Goal: Task Accomplishment & Management: Manage account settings

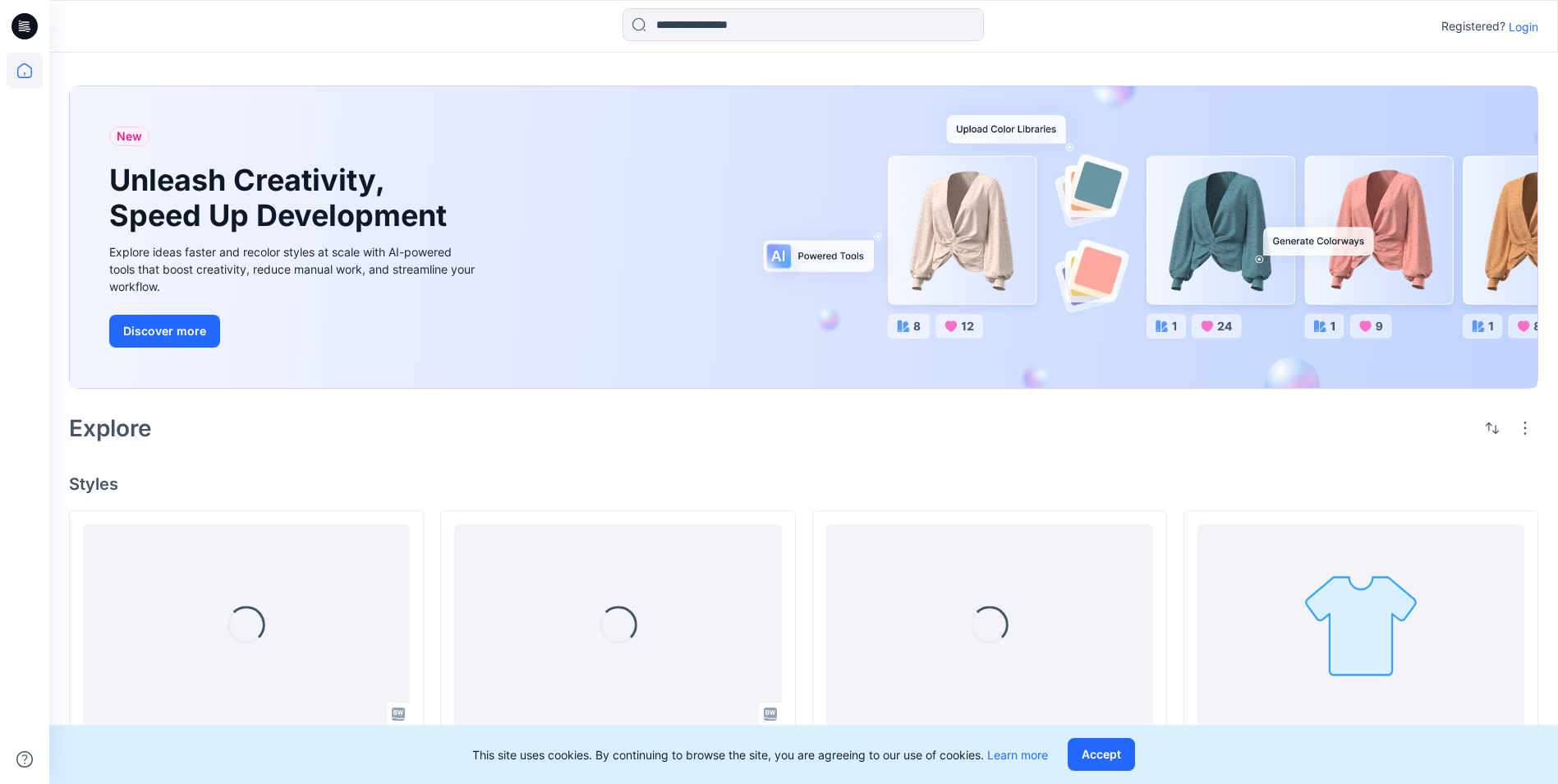
click at [1518, 23] on p "Login" at bounding box center [1523, 26] width 29 height 17
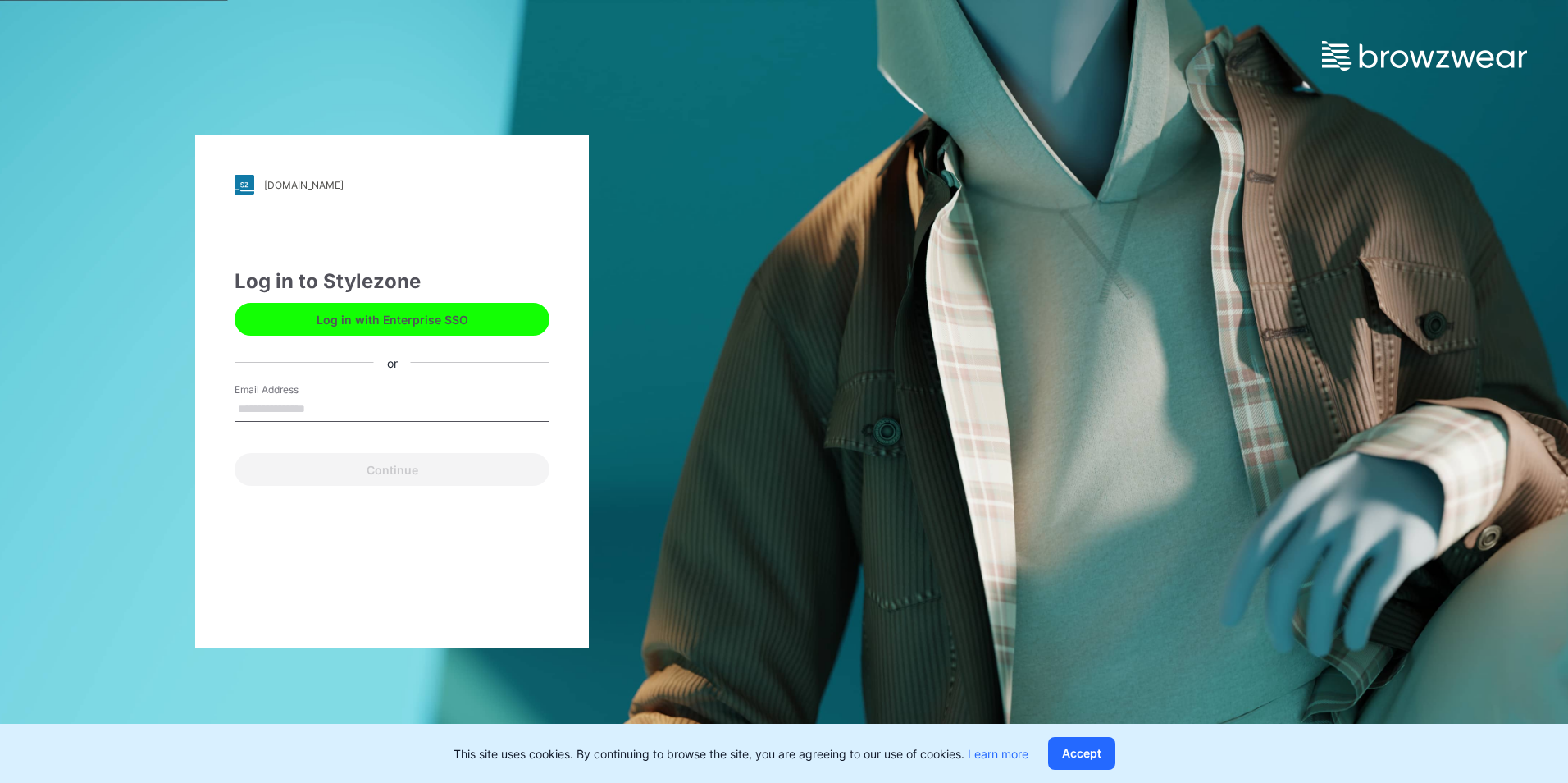
click at [317, 407] on input "Email Address" at bounding box center [392, 409] width 315 height 24
type input "**********"
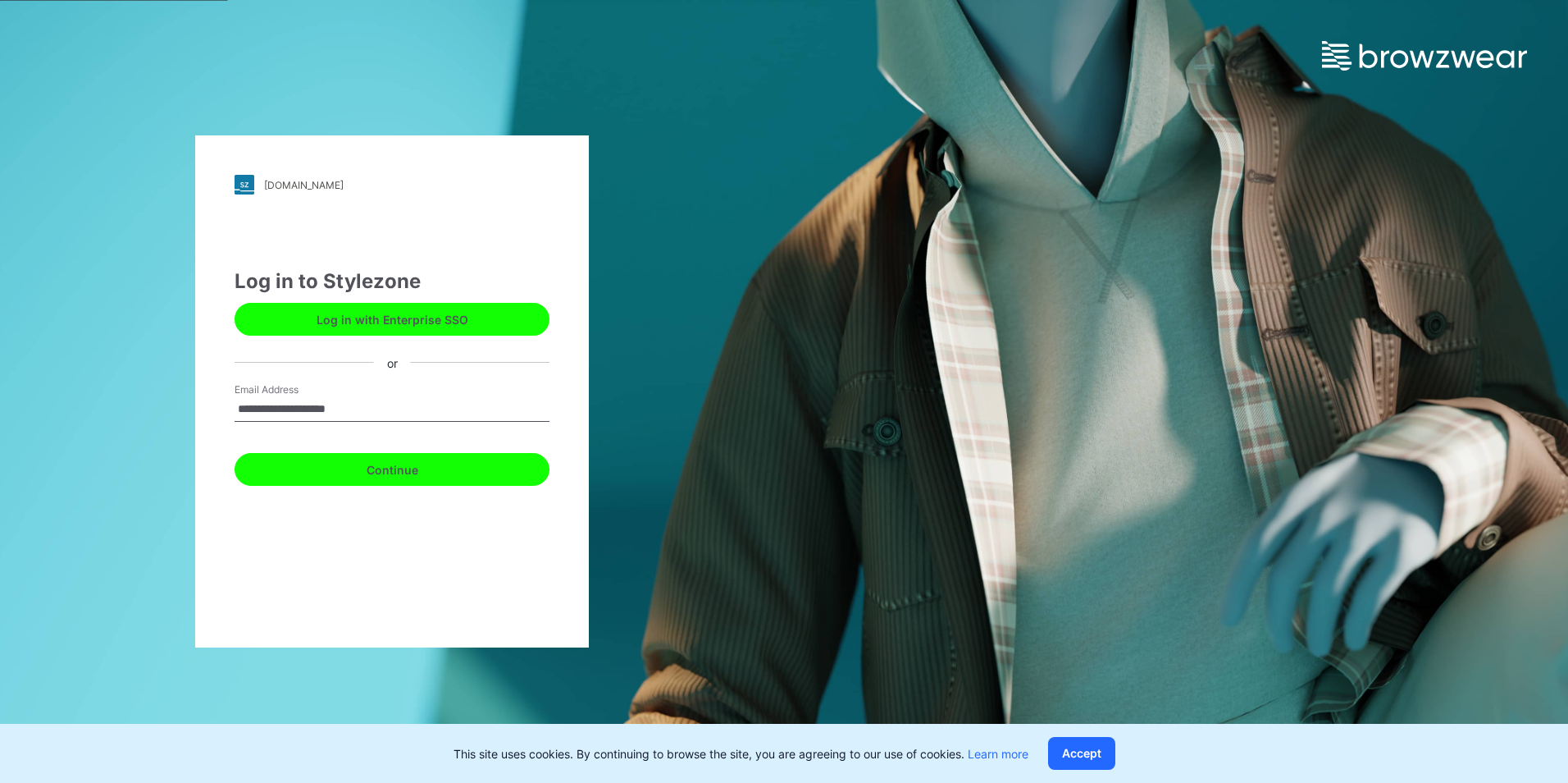
click at [373, 468] on button "Continue" at bounding box center [392, 469] width 315 height 33
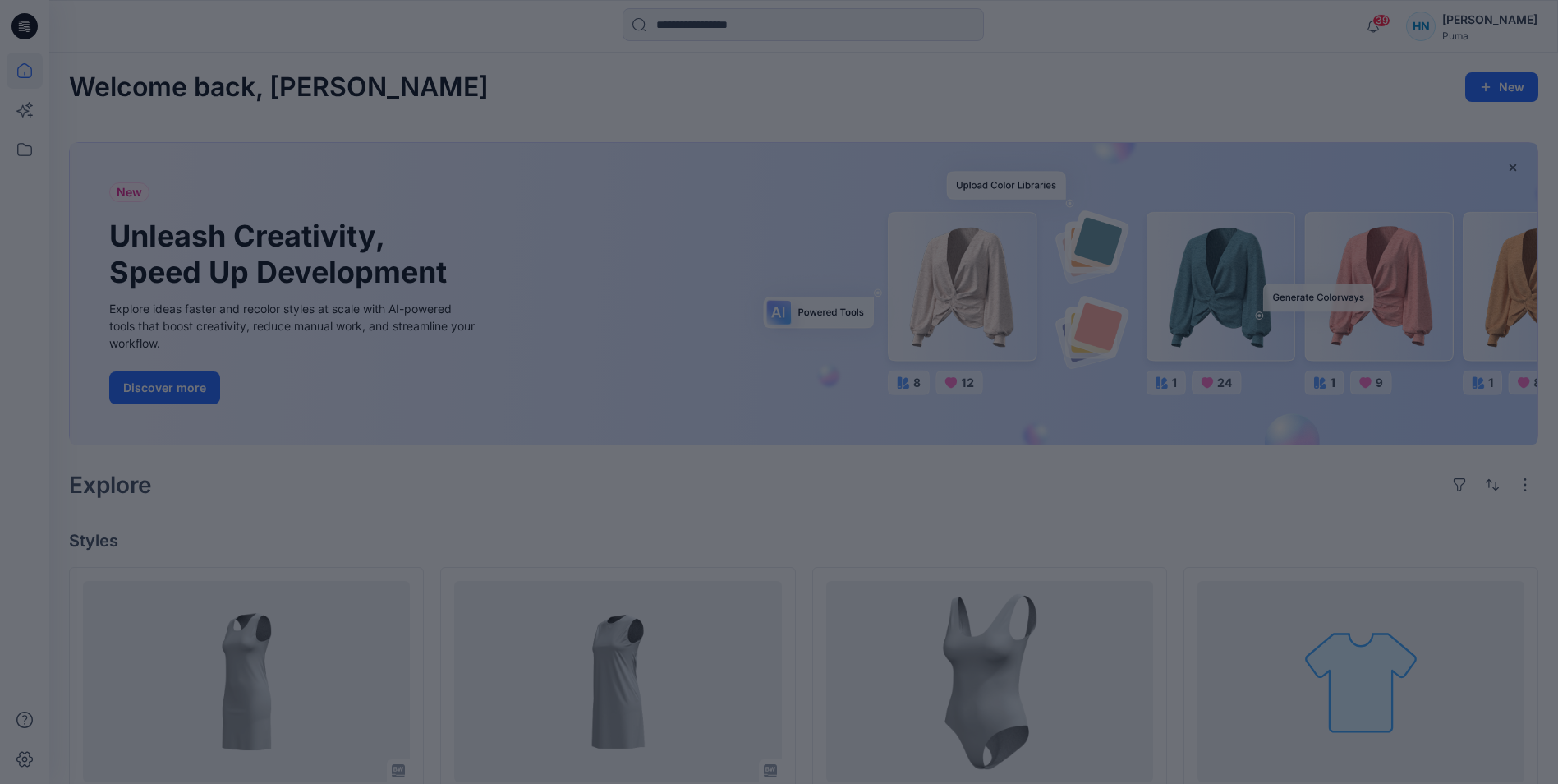
click at [1397, 23] on div at bounding box center [779, 392] width 1558 height 784
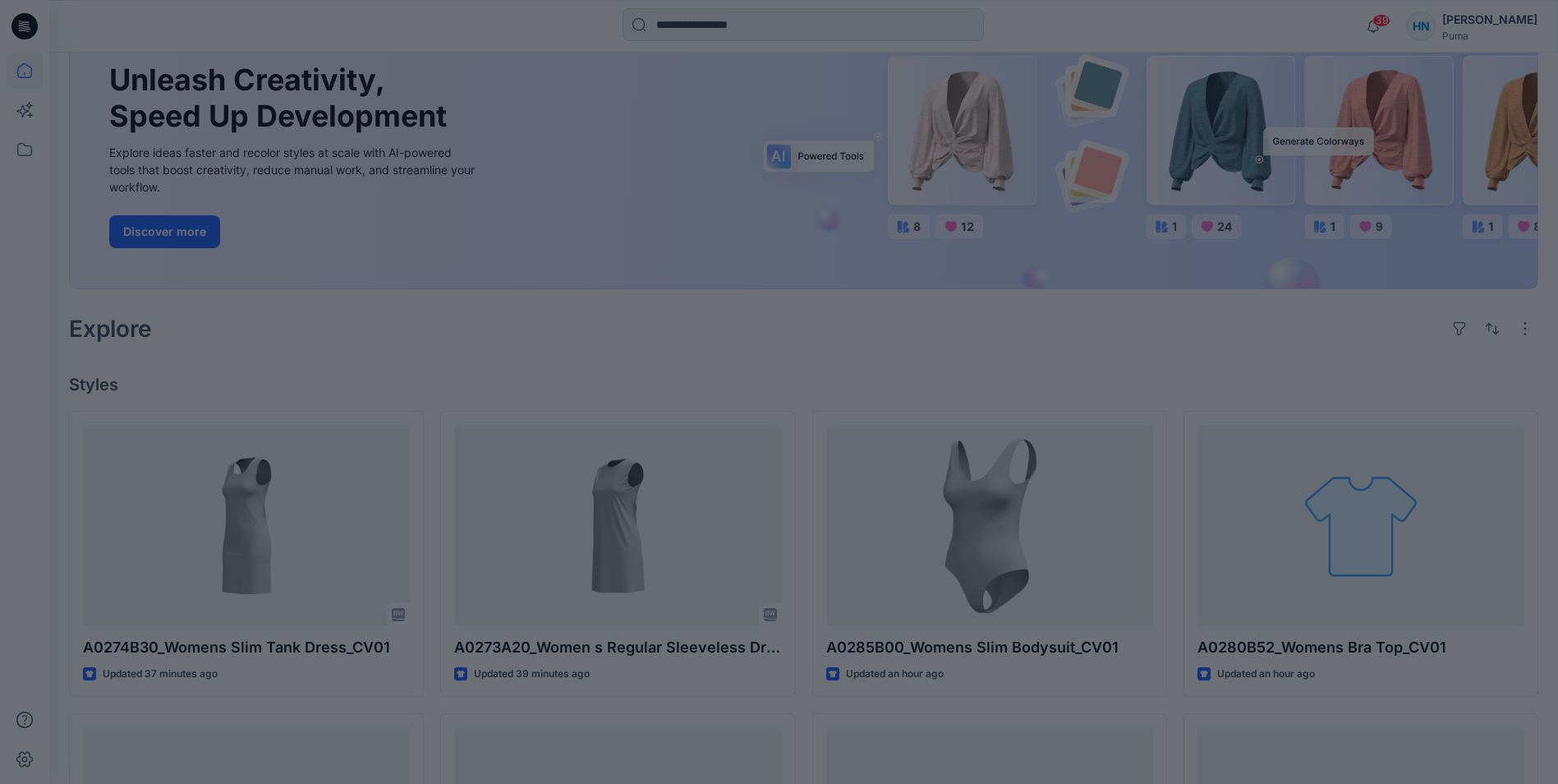
scroll to position [410, 0]
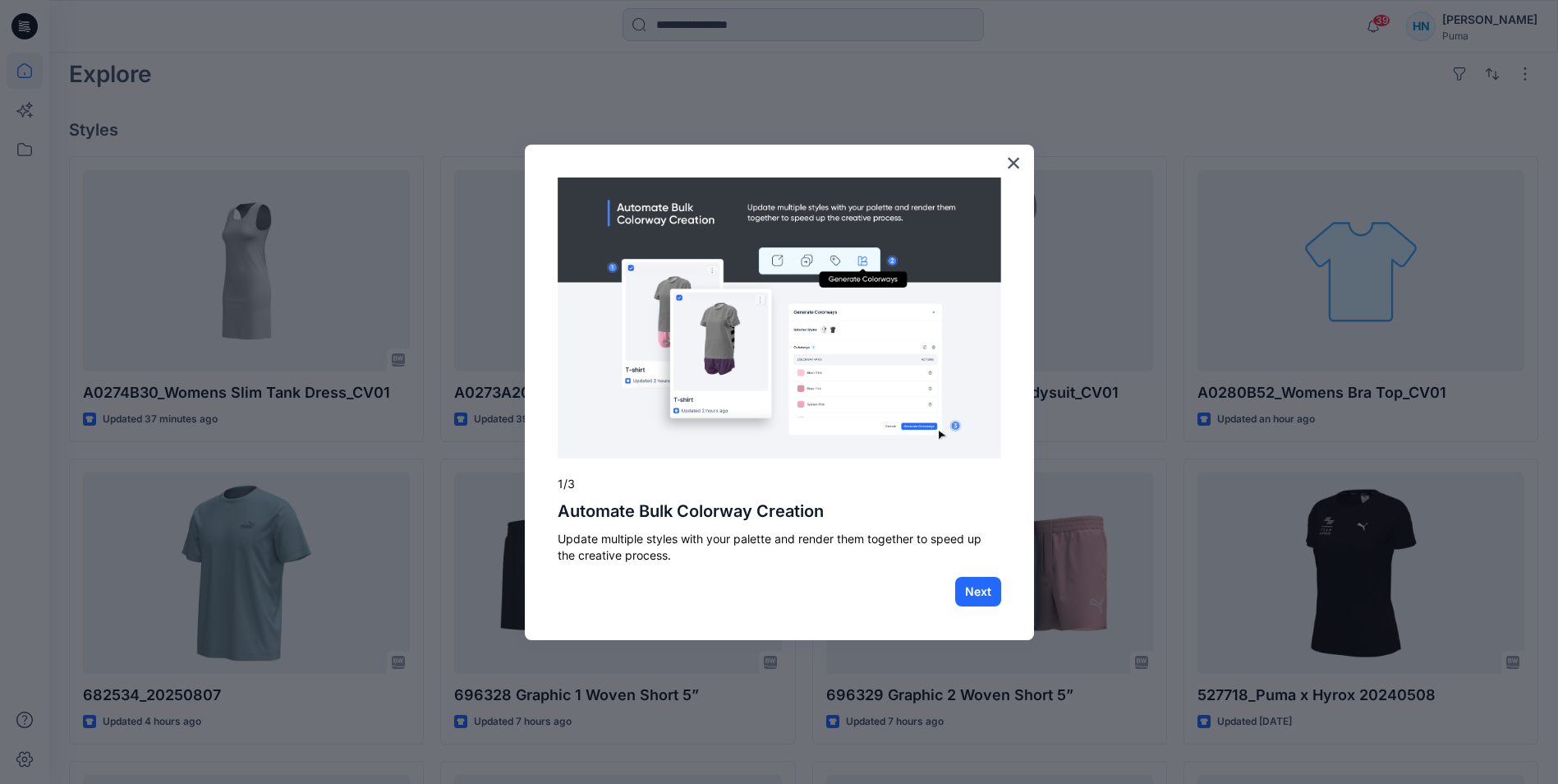
click at [1209, 114] on div at bounding box center [779, 392] width 1558 height 784
click at [1009, 162] on button "×" at bounding box center [1014, 162] width 16 height 26
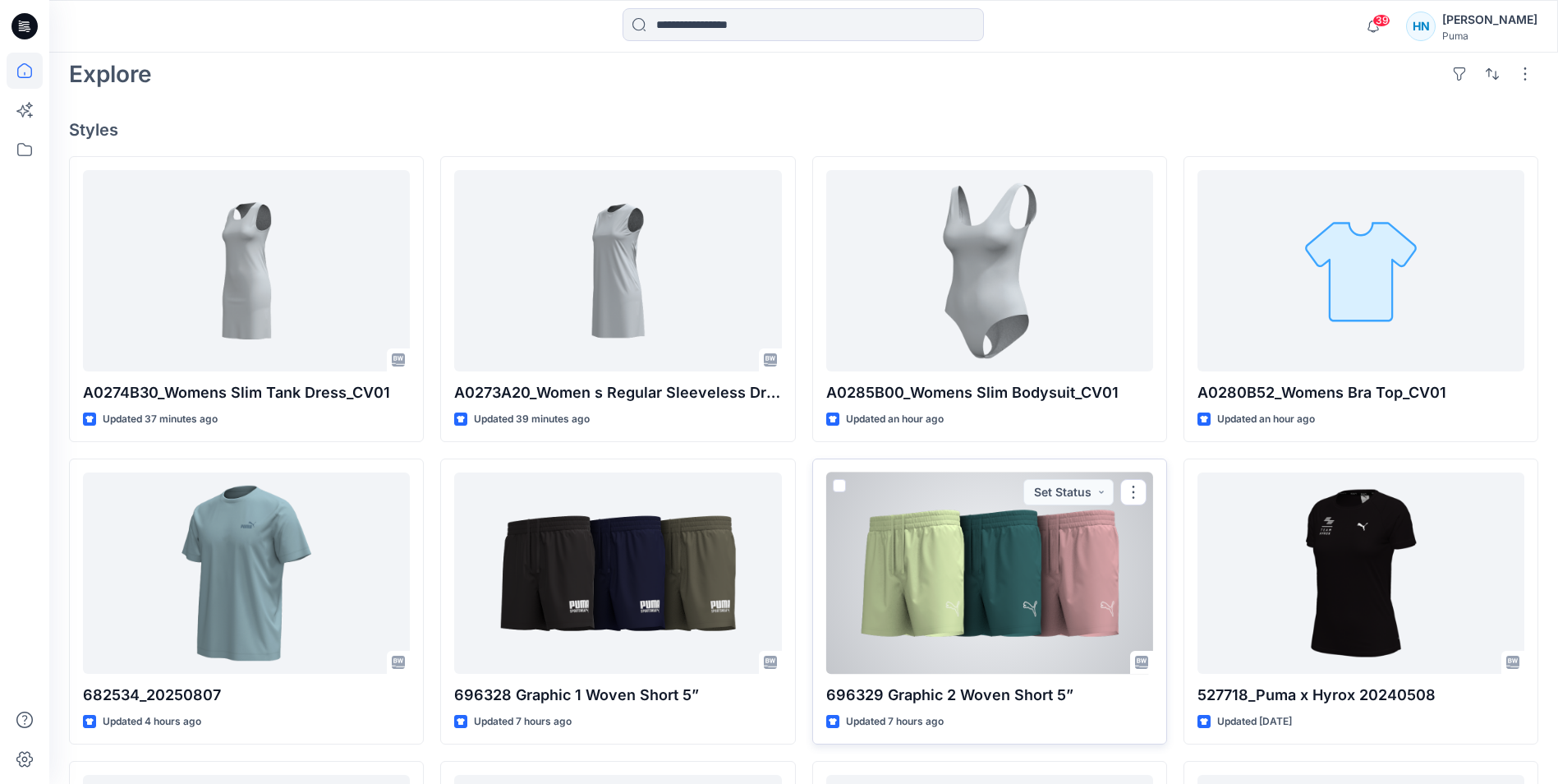
click at [1037, 541] on div at bounding box center [990, 573] width 327 height 201
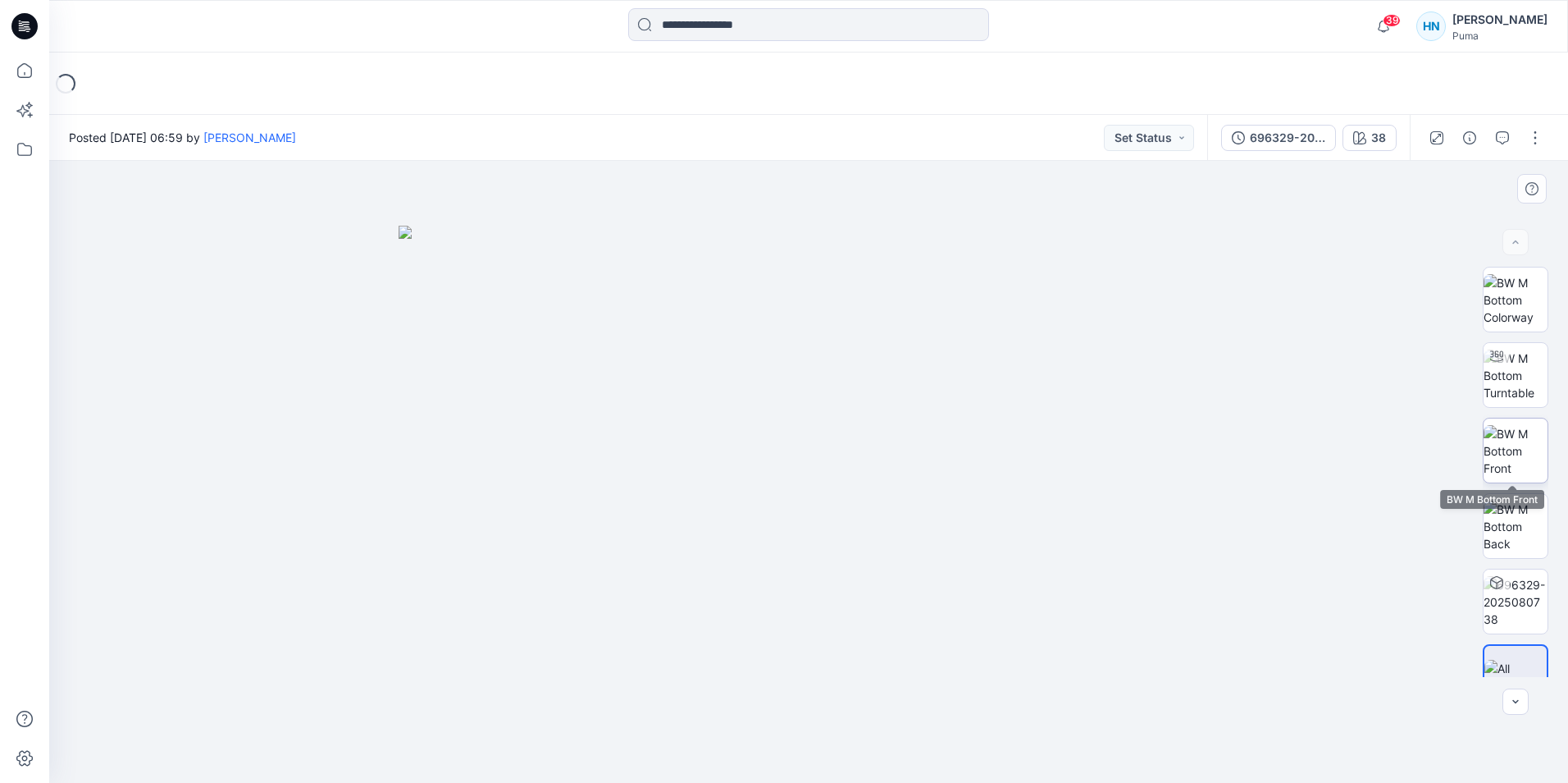
click at [1509, 432] on img at bounding box center [1515, 450] width 64 height 52
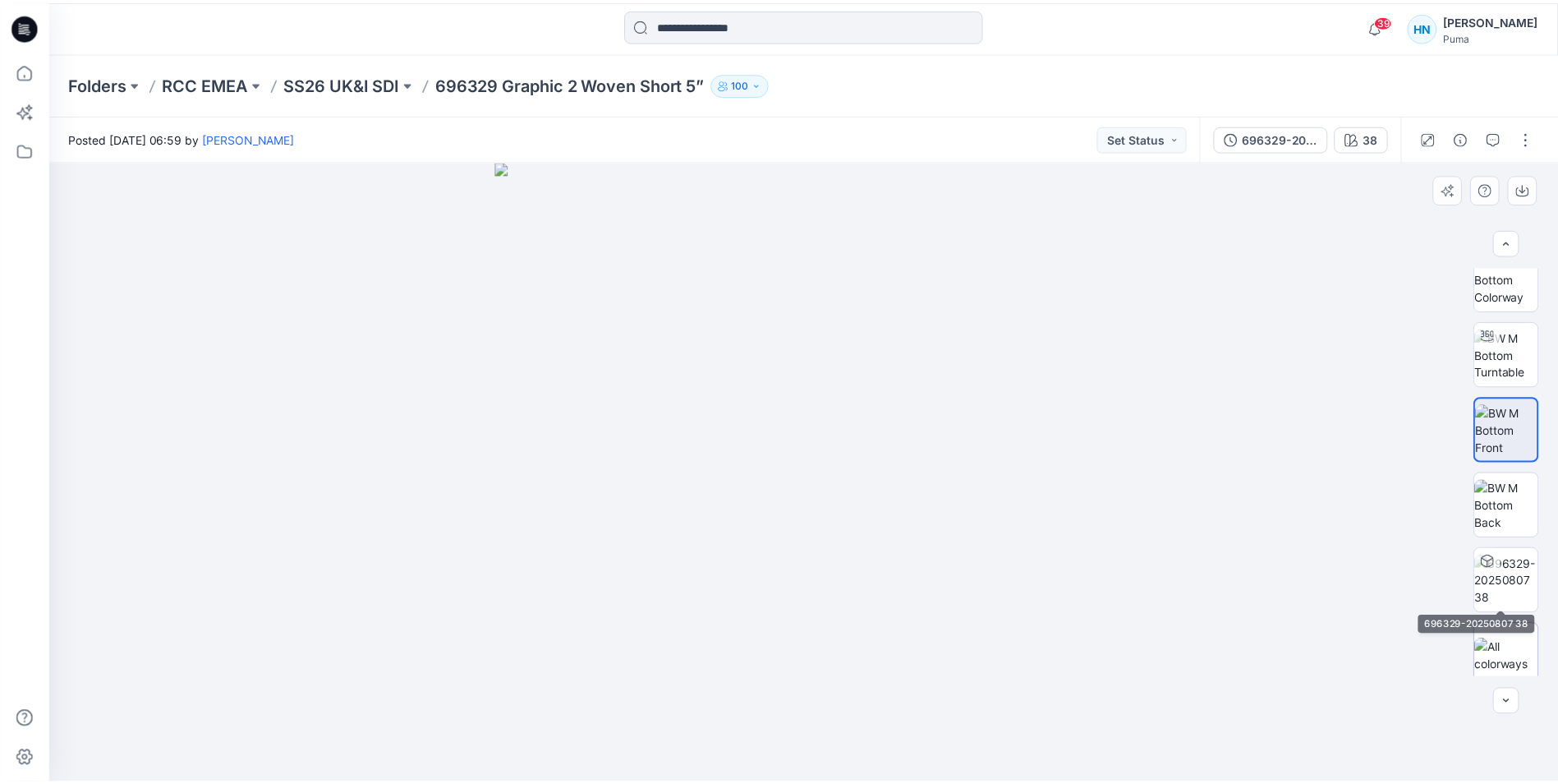
scroll to position [33, 0]
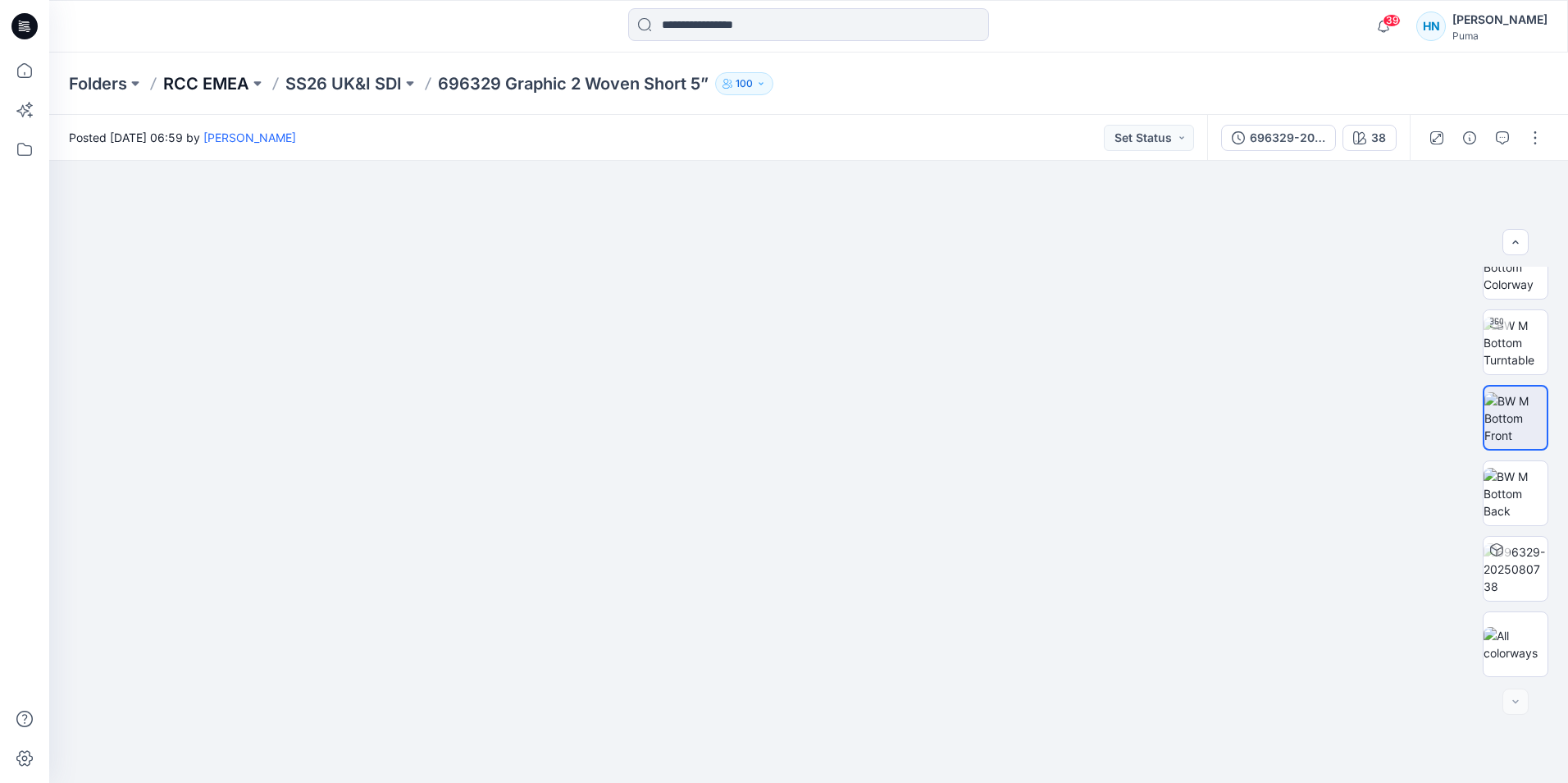
click at [213, 82] on p "RCC EMEA" at bounding box center [206, 83] width 86 height 23
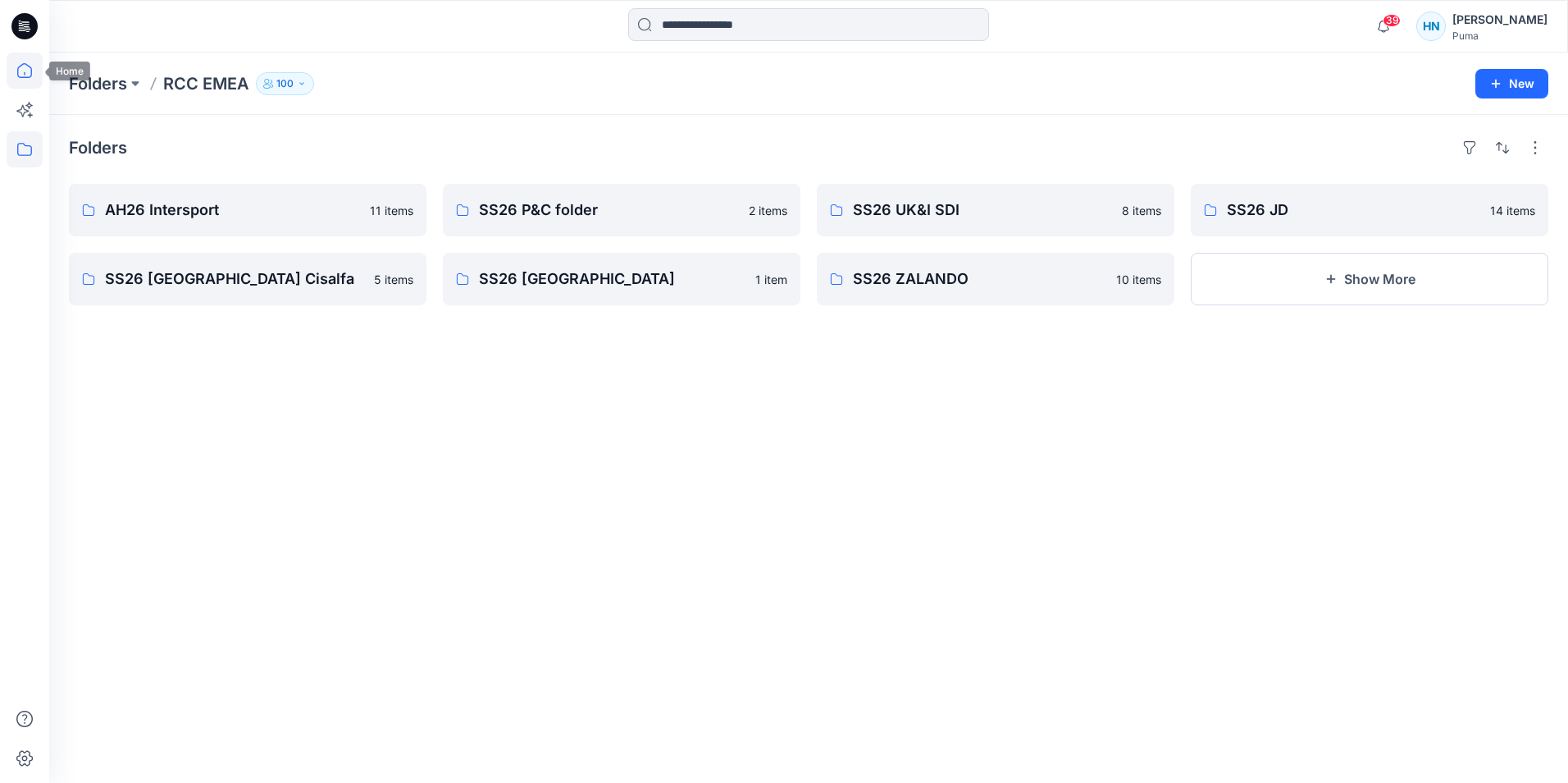
click at [22, 58] on icon at bounding box center [24, 70] width 36 height 36
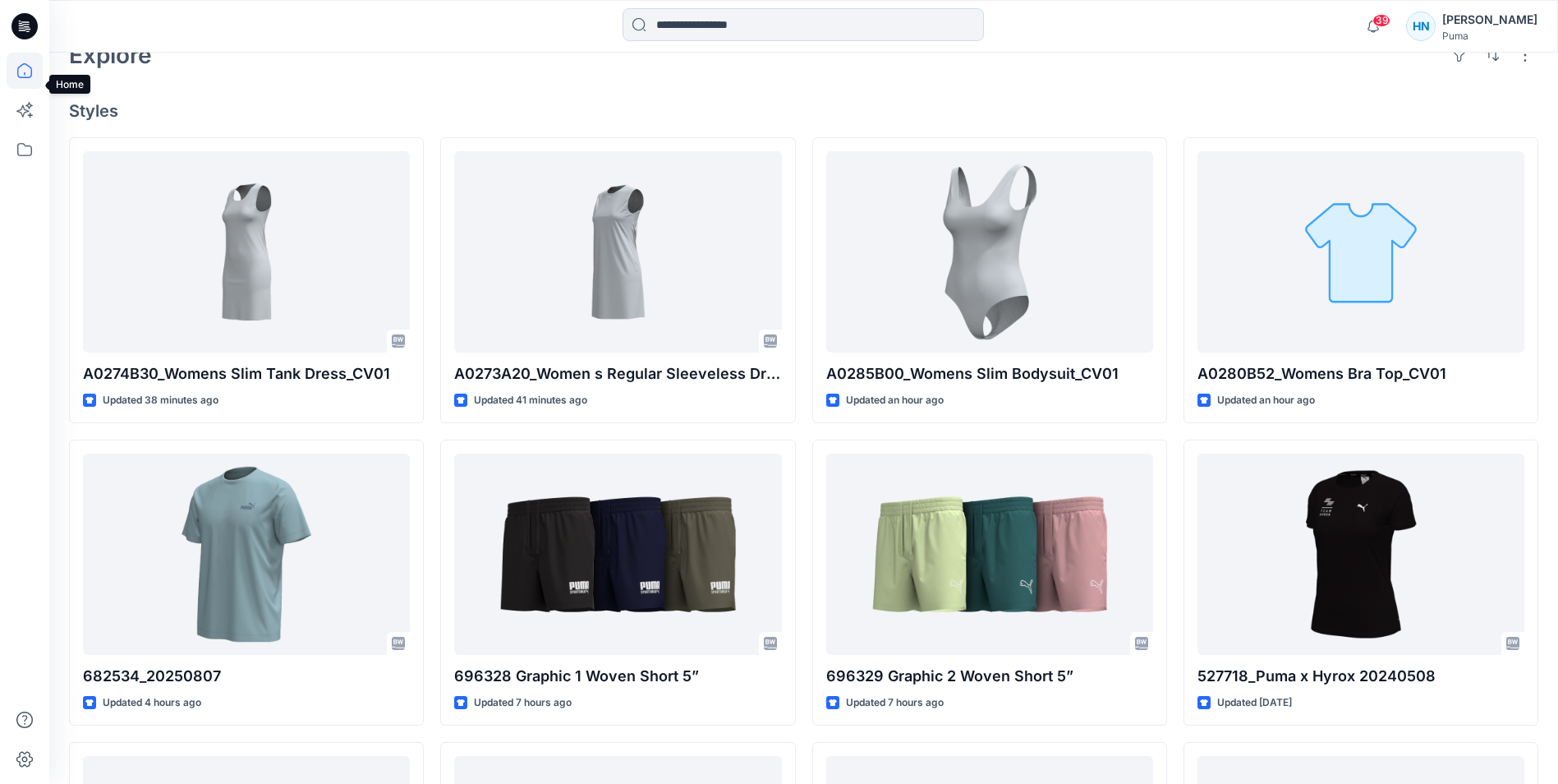
scroll to position [19, 0]
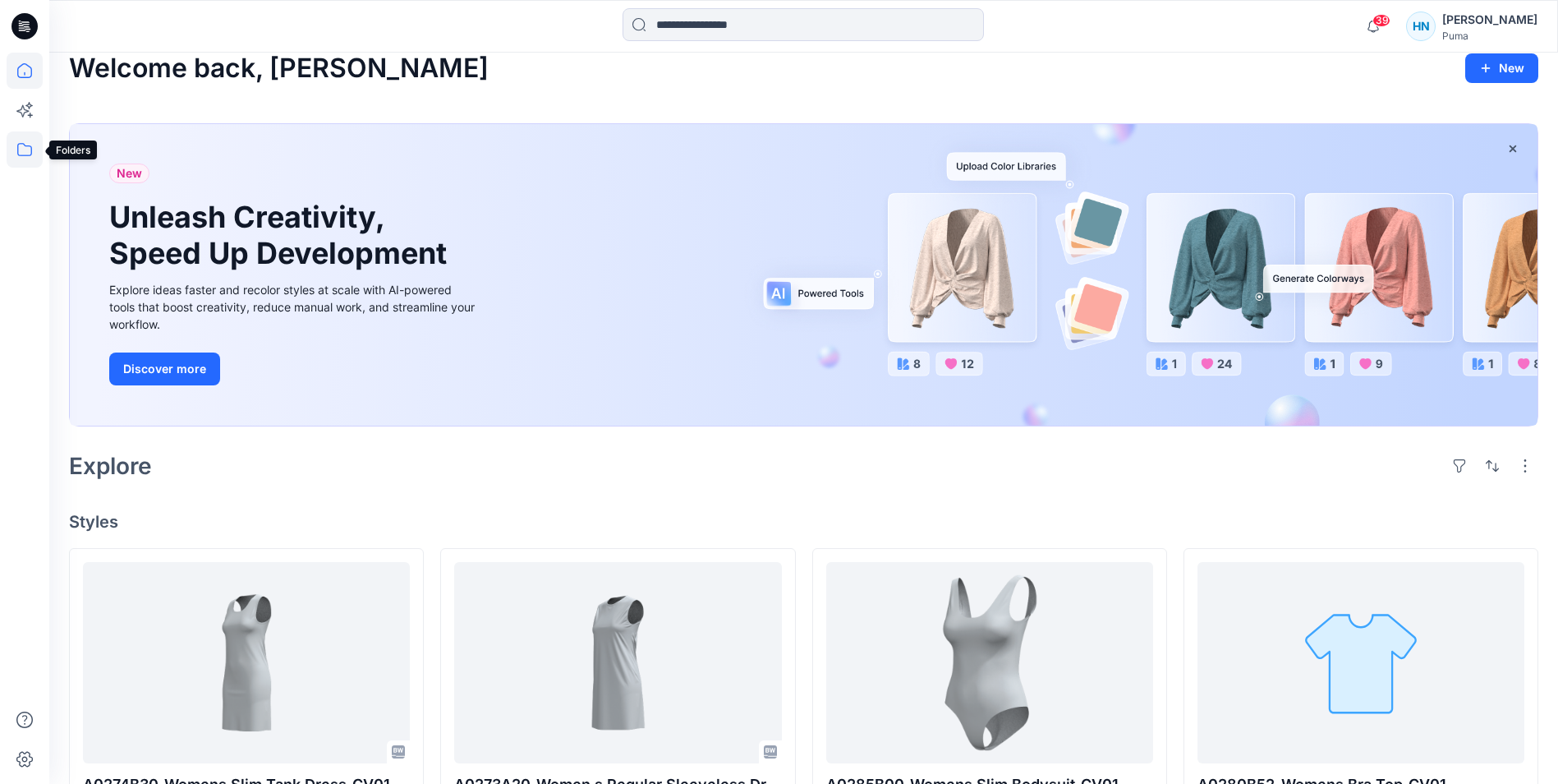
click at [30, 142] on icon at bounding box center [24, 149] width 36 height 36
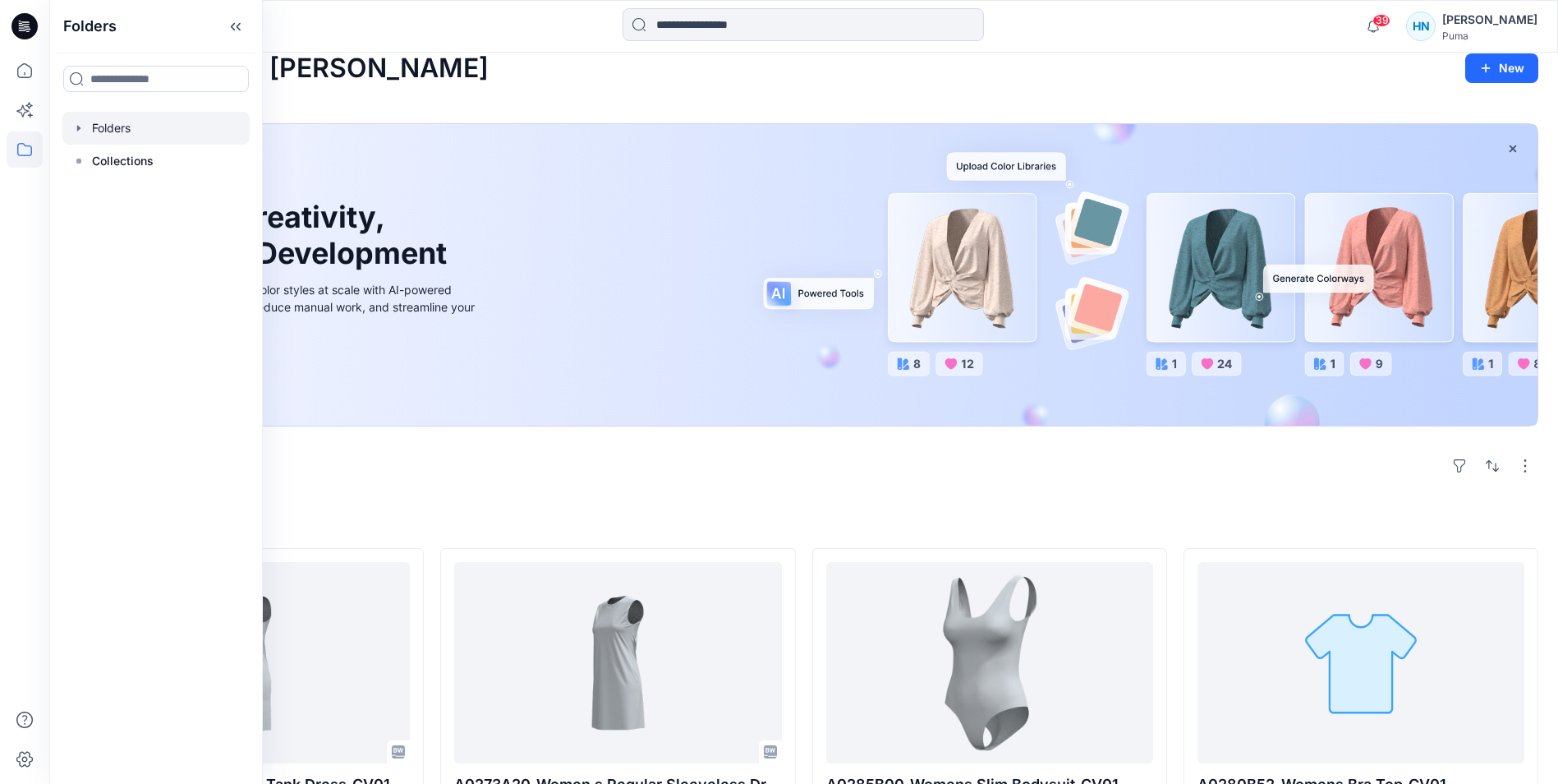
click at [80, 130] on icon "button" at bounding box center [79, 128] width 13 height 13
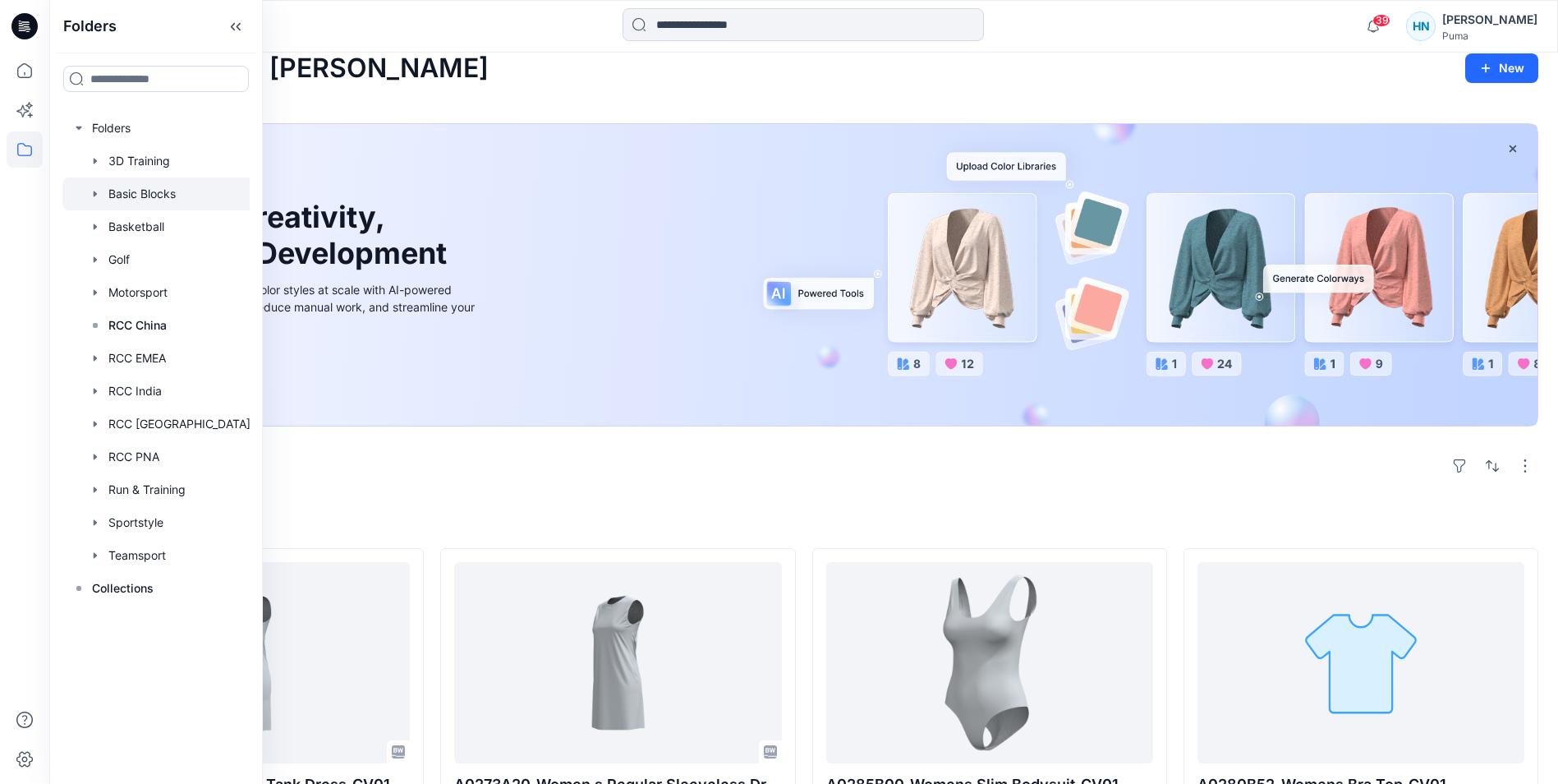
click at [123, 187] on div at bounding box center [161, 193] width 198 height 33
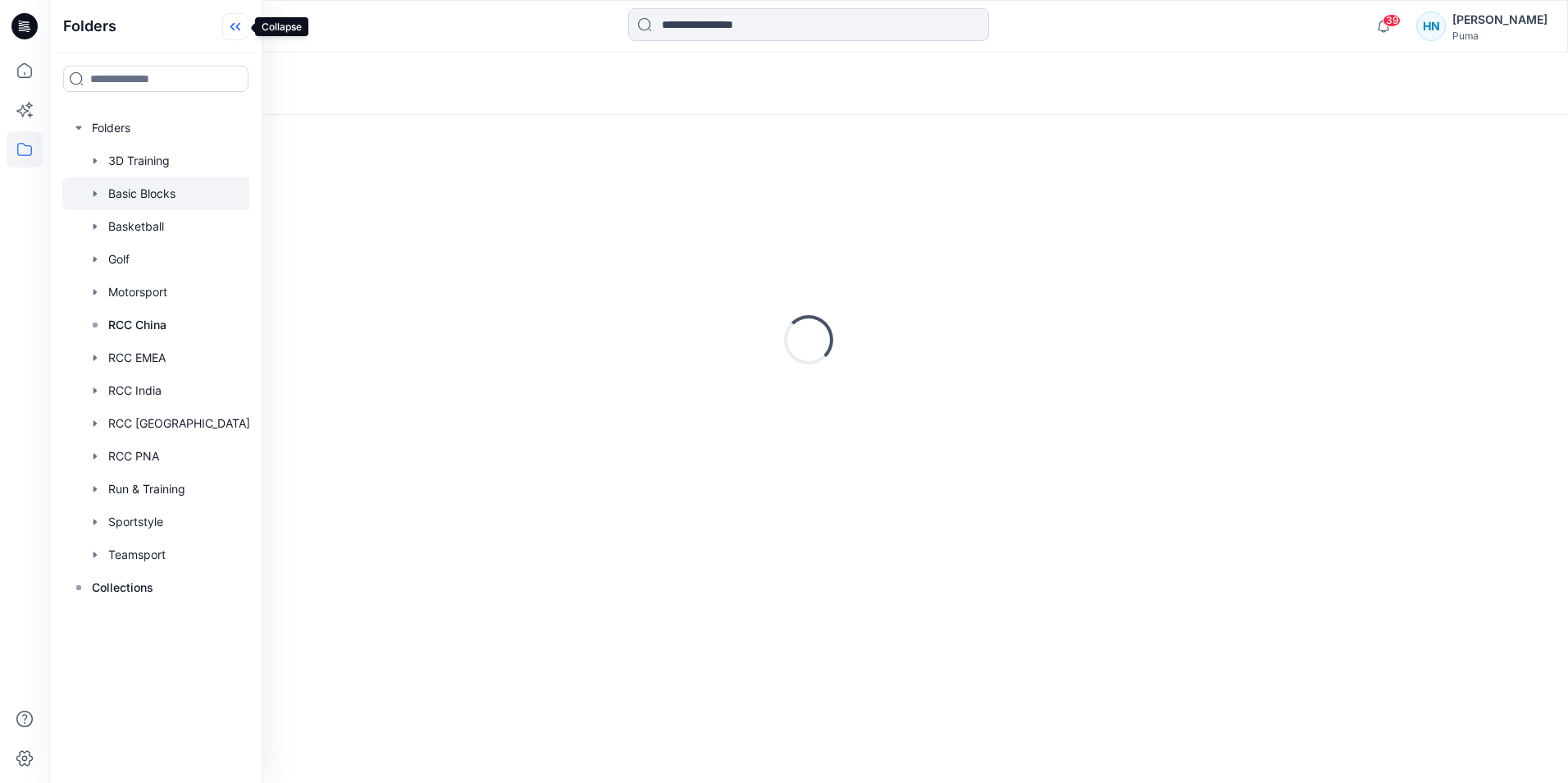
click at [232, 28] on icon at bounding box center [232, 26] width 4 height 8
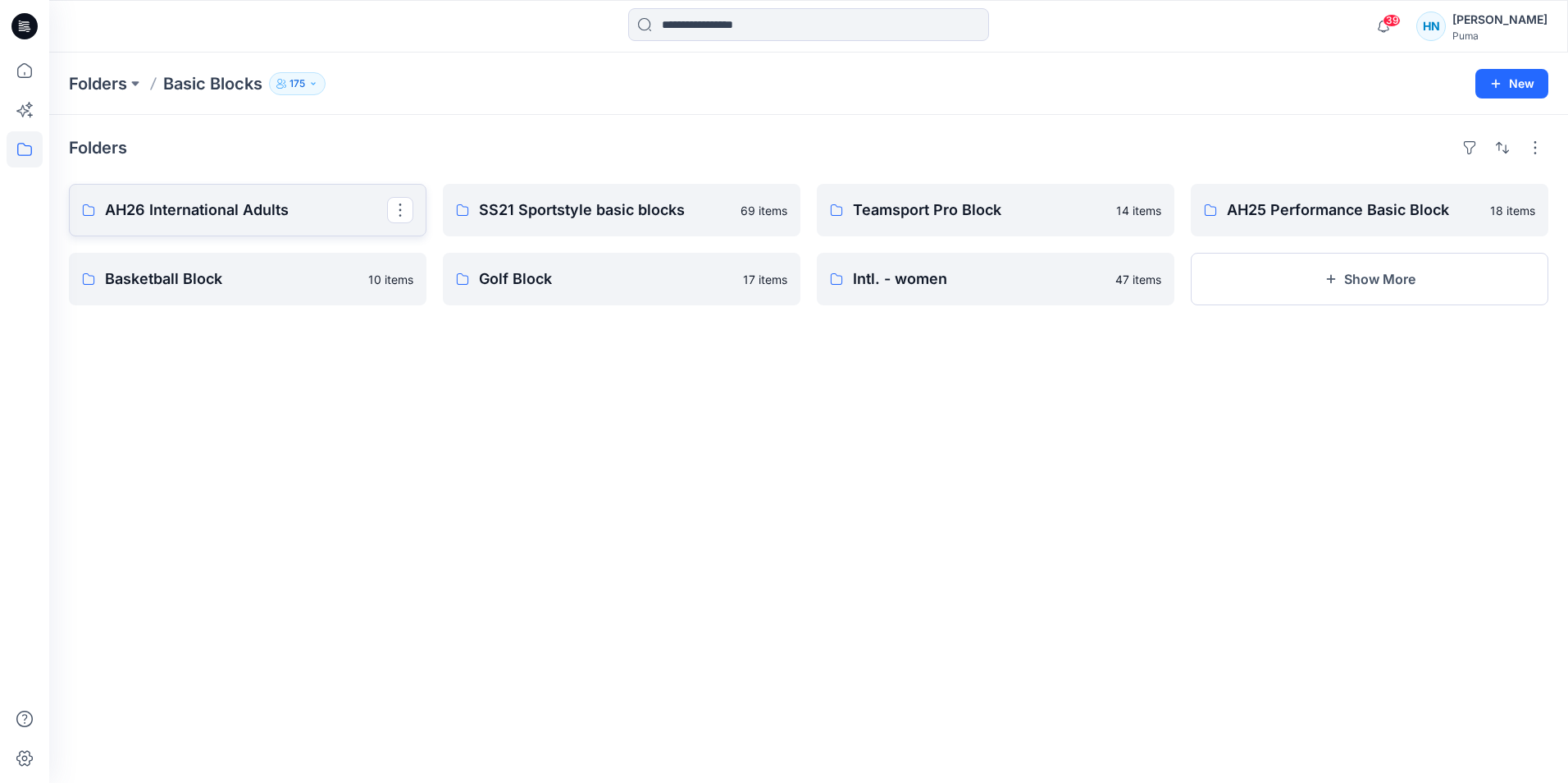
click at [284, 213] on p "AH26 International Adults" at bounding box center [246, 210] width 282 height 23
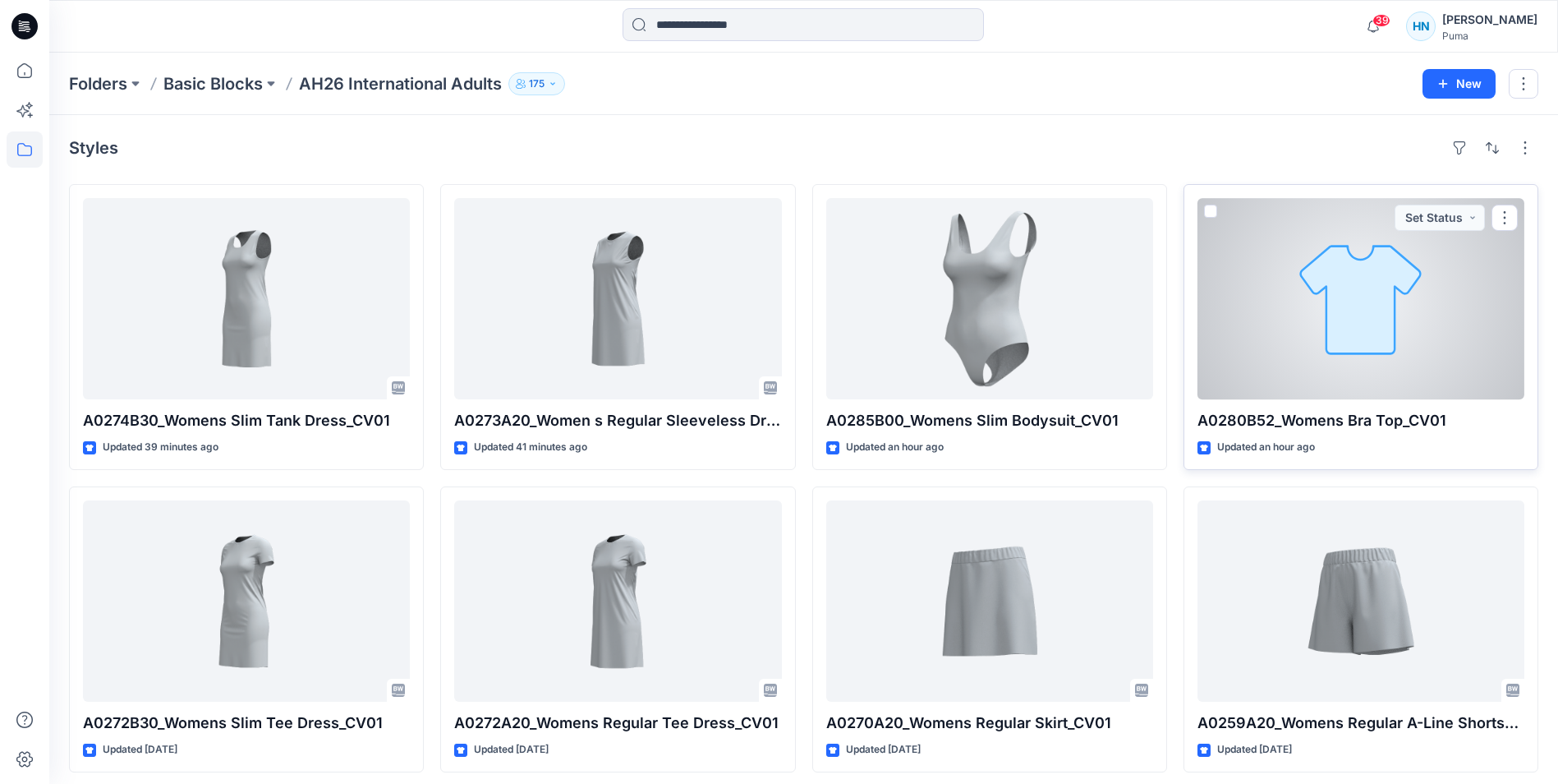
click at [1442, 354] on div at bounding box center [1361, 299] width 327 height 201
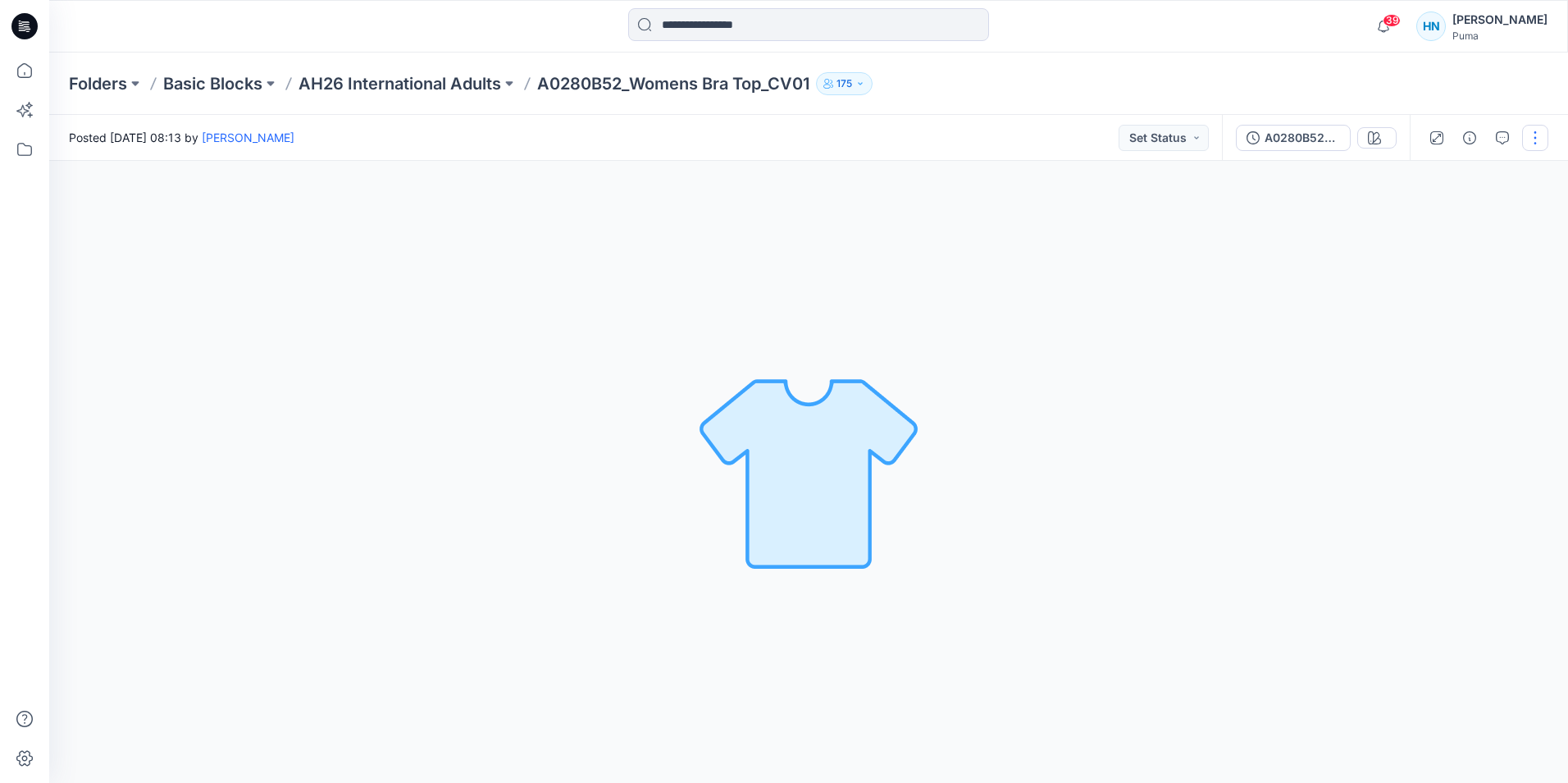
click at [1526, 138] on button "button" at bounding box center [1535, 138] width 26 height 26
click at [1435, 215] on p "Edit" at bounding box center [1430, 221] width 21 height 17
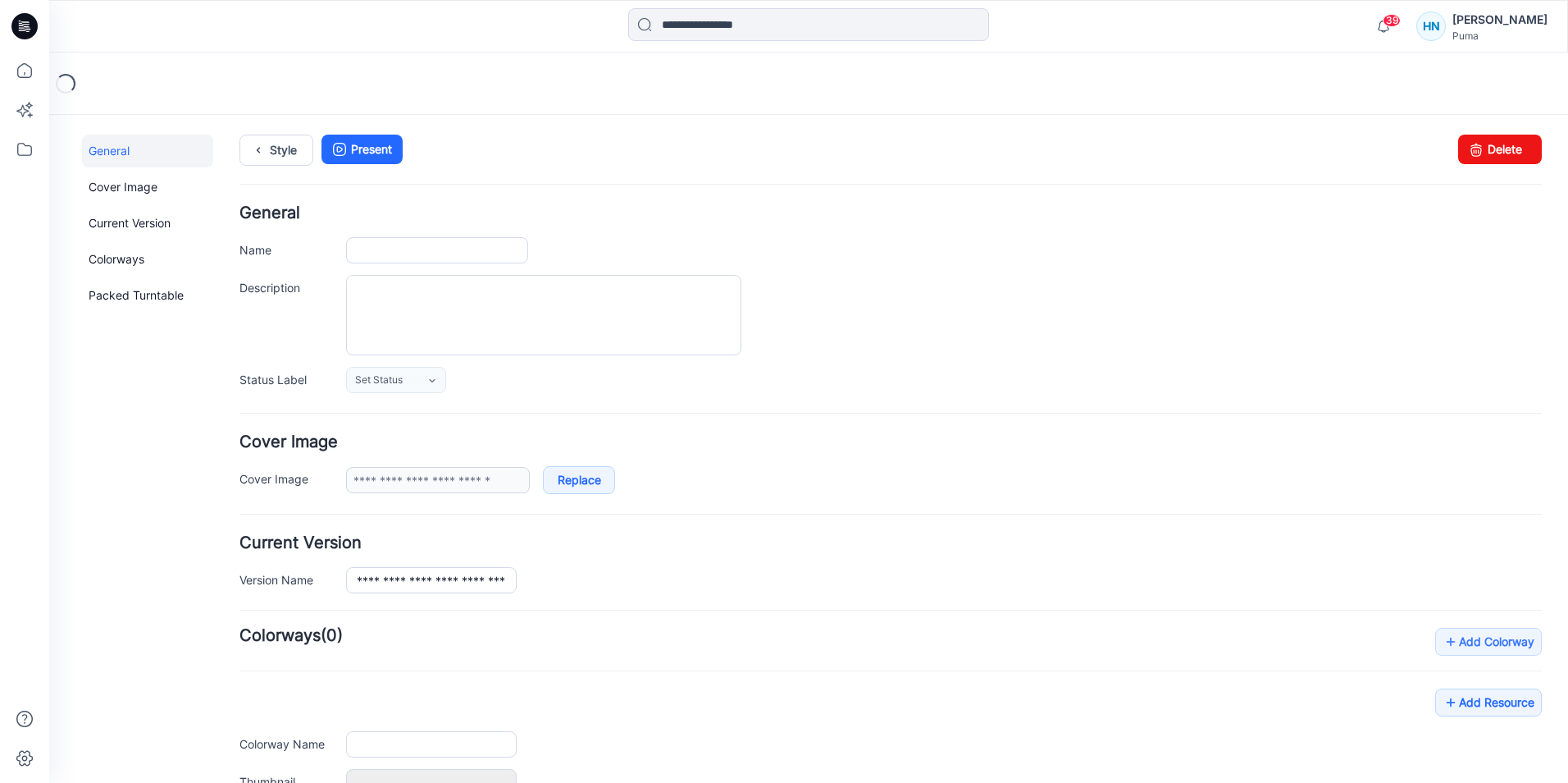
type input "**********"
click at [1501, 141] on link "Delete" at bounding box center [1499, 148] width 83 height 29
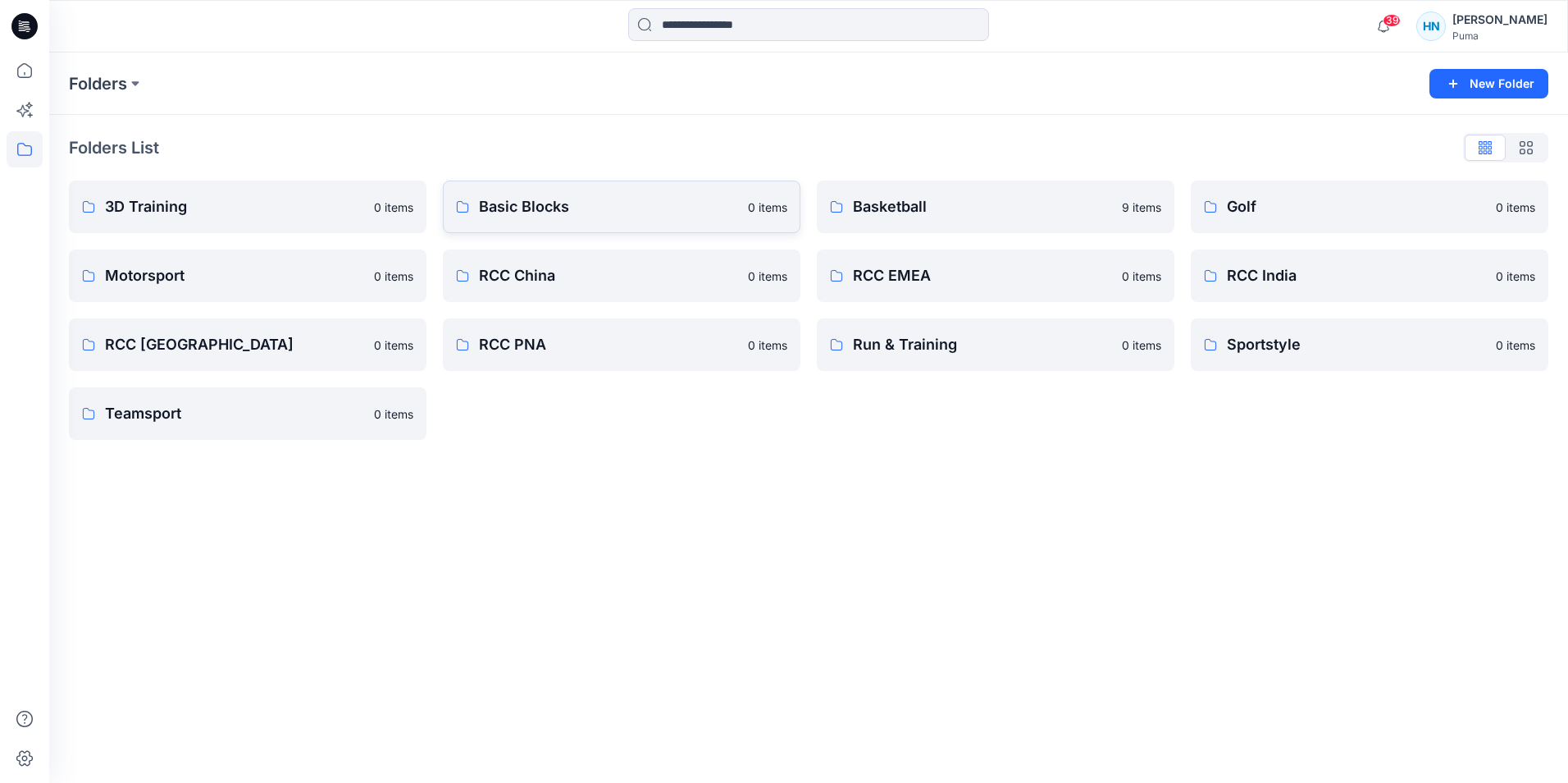
click at [583, 211] on p "Basic Blocks" at bounding box center [608, 206] width 259 height 23
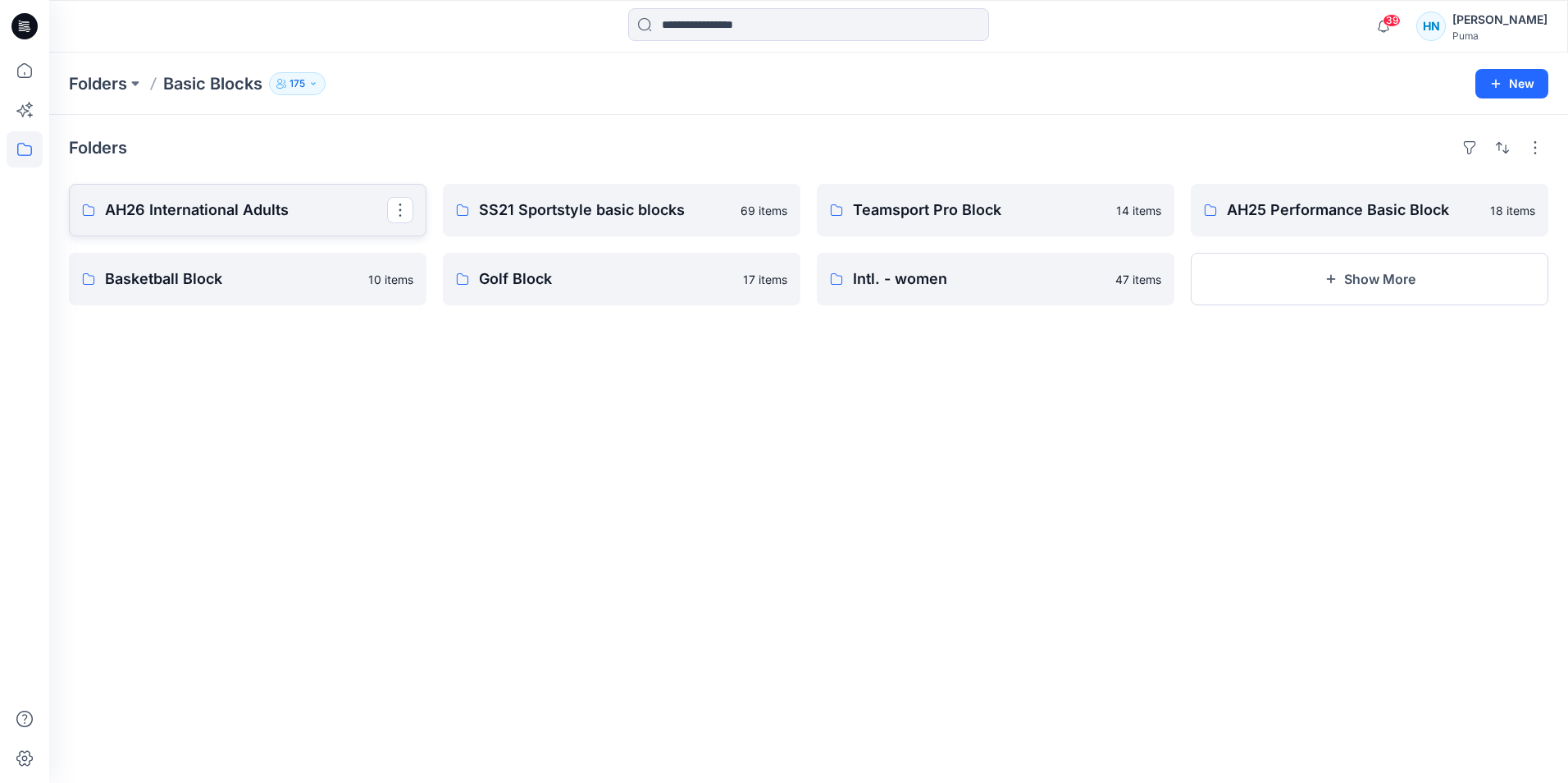
click at [237, 206] on p "AH26 International Adults" at bounding box center [246, 210] width 282 height 23
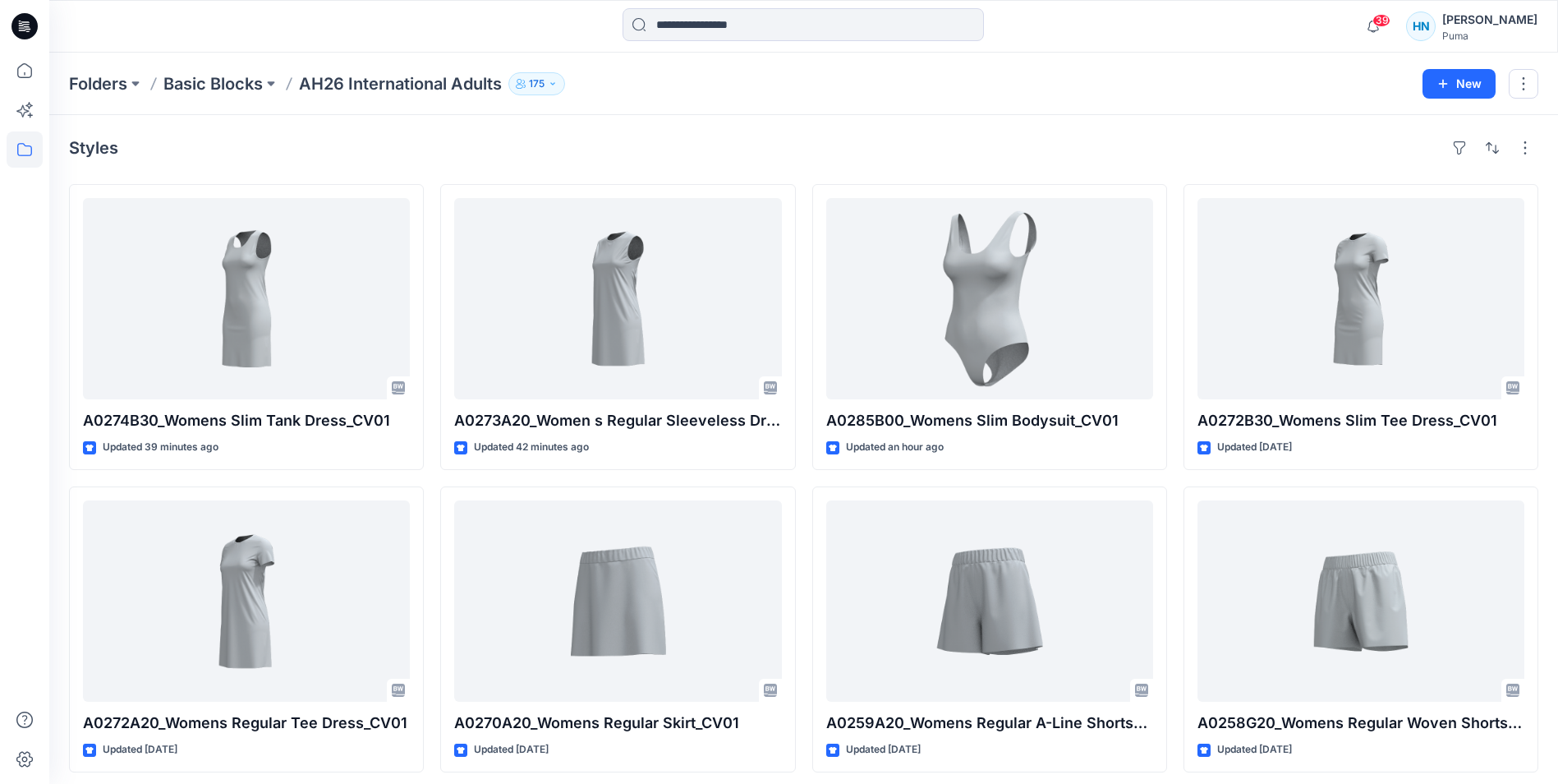
click at [556, 87] on icon "button" at bounding box center [552, 84] width 9 height 9
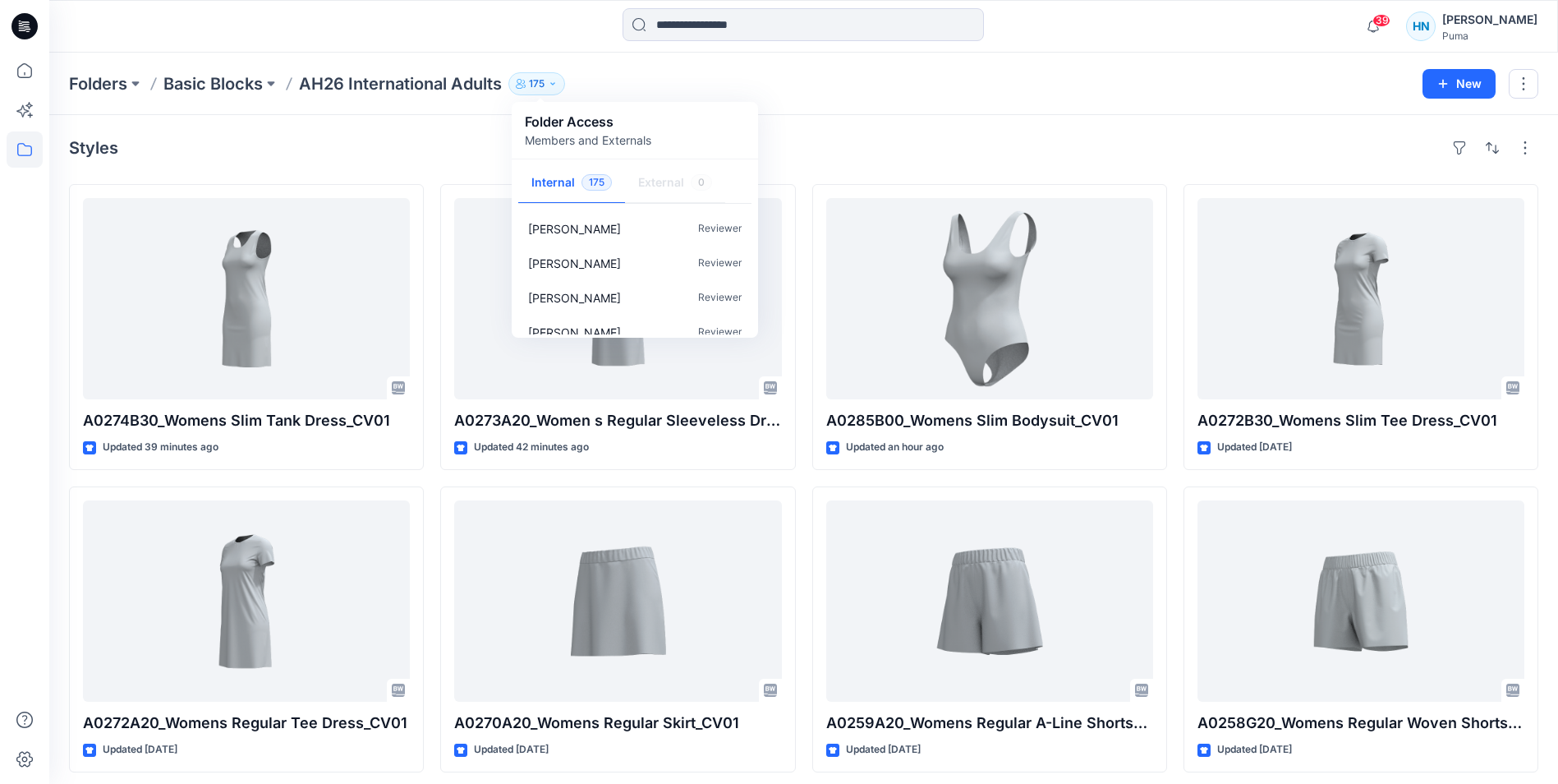
click at [556, 87] on icon "button" at bounding box center [552, 84] width 9 height 9
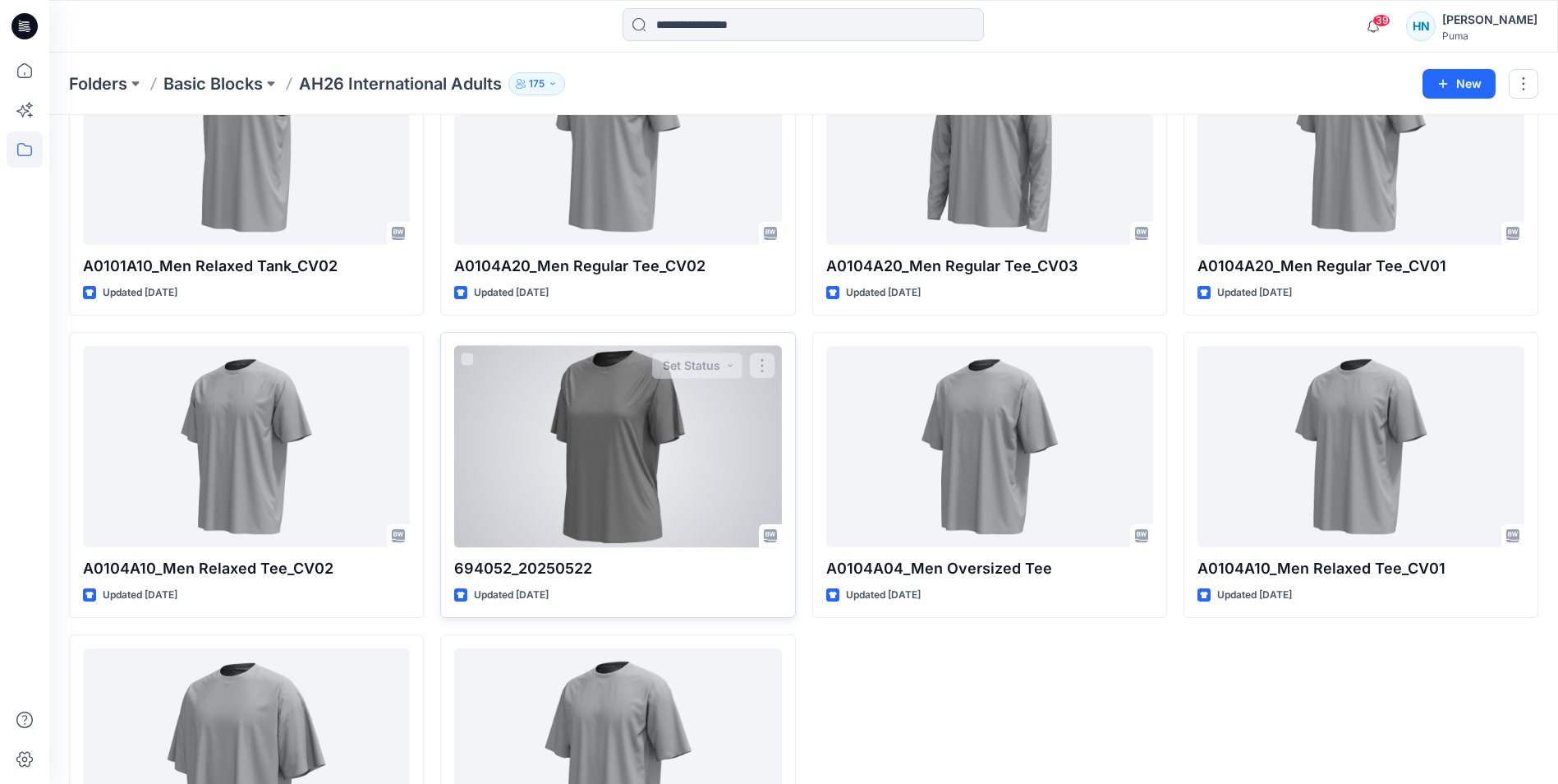
scroll to position [9377, 0]
